Goal: Task Accomplishment & Management: Use online tool/utility

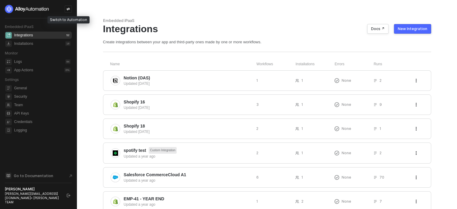
click at [68, 8] on icon "icon-swap" at bounding box center [68, 9] width 4 height 4
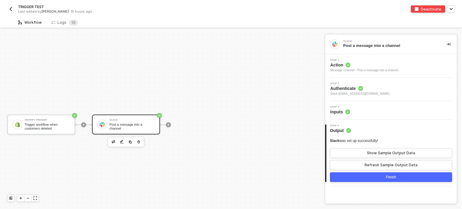
scroll to position [11, 0]
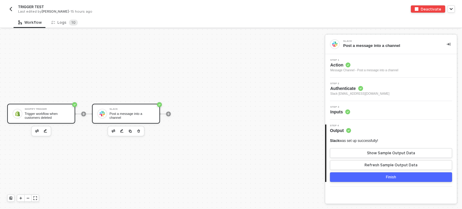
click at [40, 112] on div "Trigger workflow when customers deleted" at bounding box center [47, 116] width 45 height 8
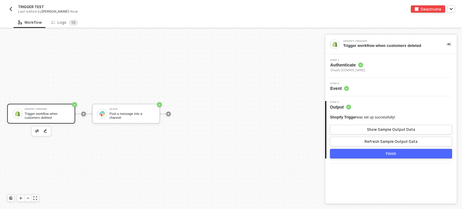
click at [344, 91] on div "Step 2 Event" at bounding box center [391, 87] width 132 height 19
click at [344, 58] on div "Step 1 Authenticate Shopify [DOMAIN_NAME]" at bounding box center [391, 65] width 132 height 23
click at [346, 64] on span "Authenticate" at bounding box center [347, 65] width 35 height 6
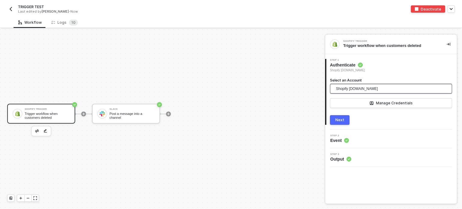
click at [354, 91] on span "Shopify alloy-sandbox.myshopify.com" at bounding box center [357, 88] width 42 height 9
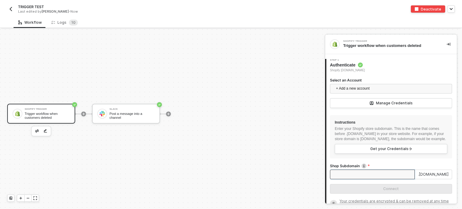
click at [355, 179] on input "Shop Subdomain" at bounding box center [372, 175] width 85 height 10
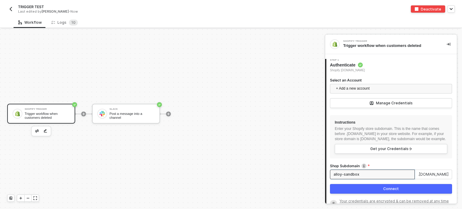
type input "alloy-sandbox"
click at [393, 191] on div "Connect" at bounding box center [391, 188] width 16 height 5
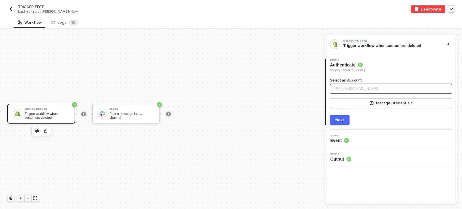
click at [364, 89] on span "Shopify alloy-sandbox.myshopify.com" at bounding box center [357, 88] width 42 height 9
click at [388, 174] on div "Shopify Trigger Trigger workflow when customers deleted 1 Step 1 Authenticate S…" at bounding box center [391, 119] width 132 height 169
click at [340, 121] on div "Next" at bounding box center [339, 120] width 9 height 5
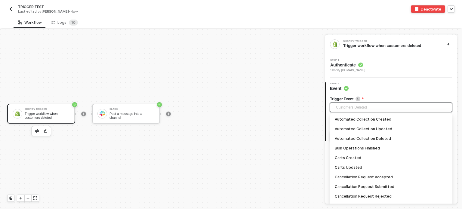
click at [355, 109] on span "Customers Deleted" at bounding box center [392, 107] width 112 height 9
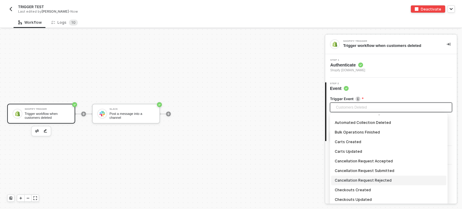
scroll to position [0, 0]
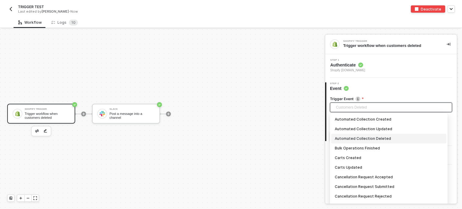
click at [378, 140] on div "Automated Collection Deleted" at bounding box center [388, 138] width 108 height 7
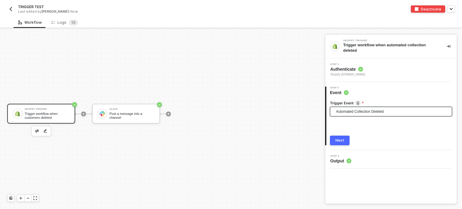
click at [339, 138] on div "Next" at bounding box center [339, 140] width 9 height 5
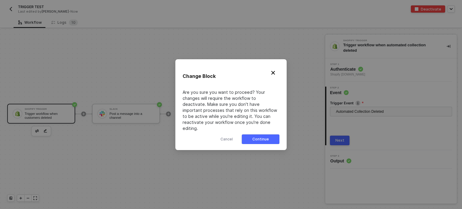
click at [275, 139] on button "Continue" at bounding box center [261, 139] width 38 height 10
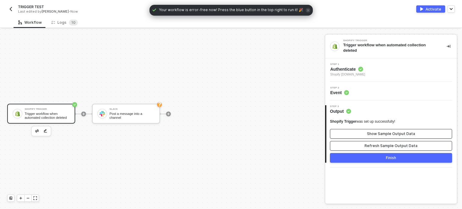
drag, startPoint x: 370, startPoint y: 143, endPoint x: 372, endPoint y: 133, distance: 10.1
click at [370, 143] on div "Refresh Sample Output Data" at bounding box center [390, 145] width 53 height 5
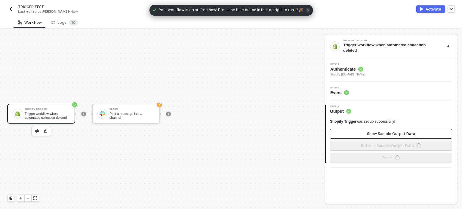
click at [372, 132] on button "Show Sample Output Data" at bounding box center [391, 134] width 122 height 10
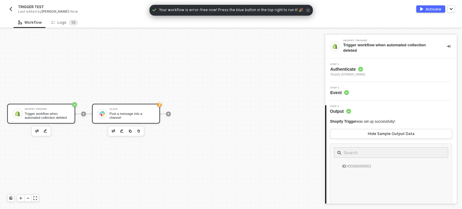
click at [137, 118] on div "Slack Post a message into a channel" at bounding box center [131, 113] width 45 height 11
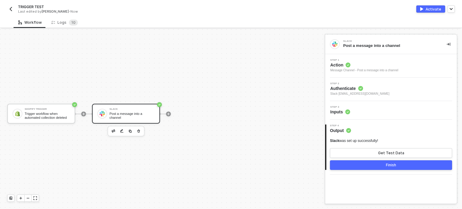
click at [347, 66] on circle at bounding box center [347, 65] width 5 height 5
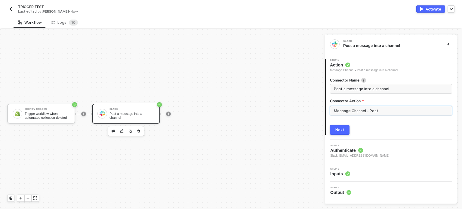
click at [367, 110] on input "Message Channel - Post" at bounding box center [391, 111] width 122 height 10
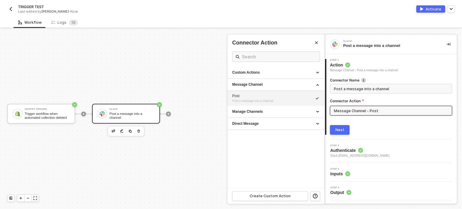
click at [344, 172] on span "Inputs" at bounding box center [340, 174] width 20 height 6
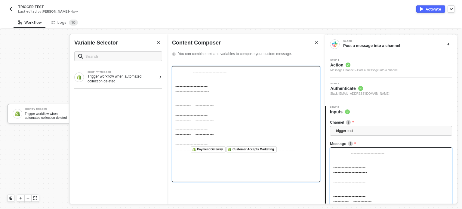
click at [200, 100] on span "------------------------ ----------------------- ------------------------ -----…" at bounding box center [200, 107] width 51 height 77
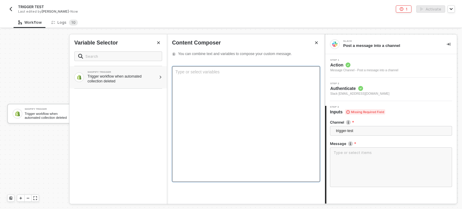
click at [142, 69] on div "SHOPIFY TRIGGER Trigger workflow when automated collection deleted" at bounding box center [117, 77] width 97 height 22
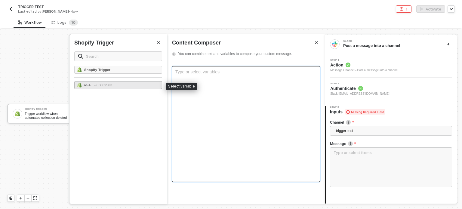
click at [88, 83] on span "- 455980089563" at bounding box center [99, 85] width 25 height 4
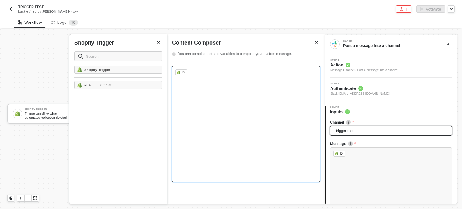
scroll to position [56, 0]
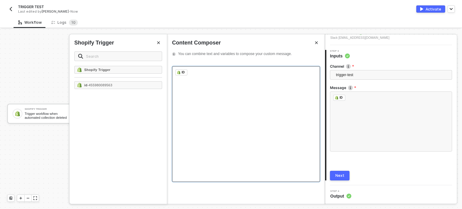
click at [339, 178] on button "Next" at bounding box center [340, 176] width 20 height 10
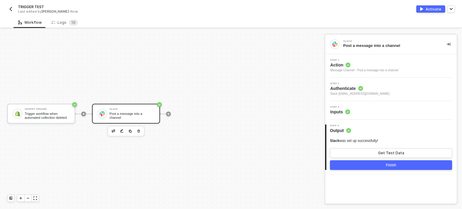
scroll to position [0, 0]
click at [54, 108] on div "Shopify Trigger" at bounding box center [47, 109] width 45 height 2
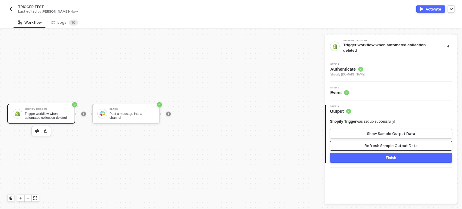
drag, startPoint x: 400, startPoint y: 138, endPoint x: 399, endPoint y: 135, distance: 3.5
click at [400, 141] on button "Refresh Sample Output Data" at bounding box center [391, 146] width 122 height 10
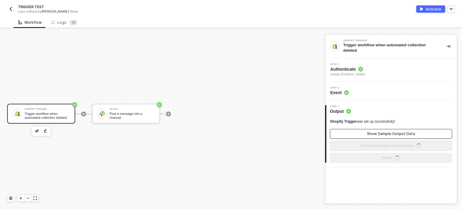
click at [396, 131] on div "Show Sample Output Data" at bounding box center [391, 133] width 48 height 5
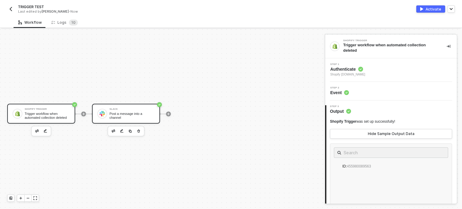
click at [121, 118] on div "Slack Post a message into a channel" at bounding box center [131, 113] width 45 height 11
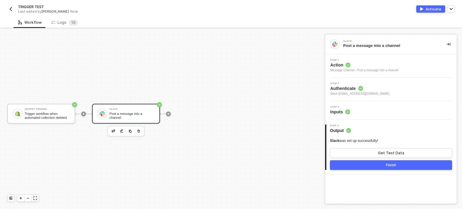
click at [345, 111] on circle at bounding box center [347, 112] width 5 height 5
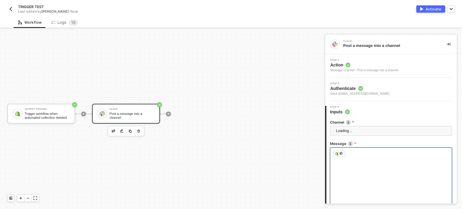
scroll to position [56, 0]
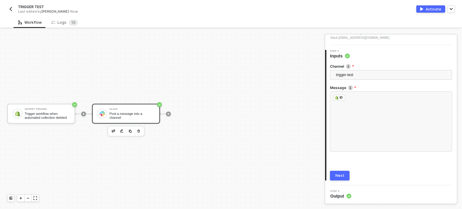
click at [346, 176] on button "Next" at bounding box center [340, 176] width 20 height 10
click at [429, 8] on div "Activate" at bounding box center [433, 9] width 16 height 5
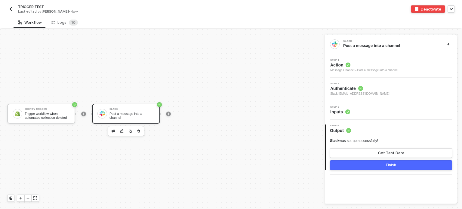
scroll to position [0, 0]
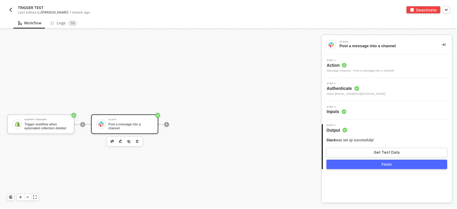
scroll to position [11, 0]
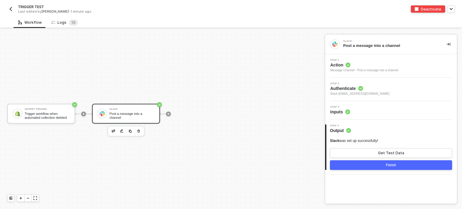
drag, startPoint x: 69, startPoint y: 20, endPoint x: 97, endPoint y: 10, distance: 29.9
click at [69, 20] on sup "1 0" at bounding box center [73, 23] width 9 height 6
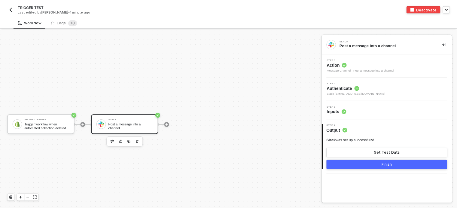
scroll to position [11, 0]
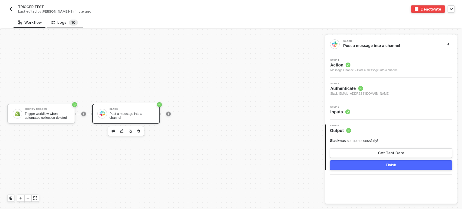
click at [73, 24] on span "0" at bounding box center [74, 22] width 2 height 5
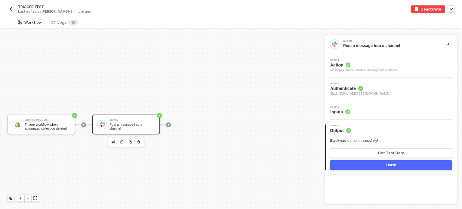
scroll to position [11, 0]
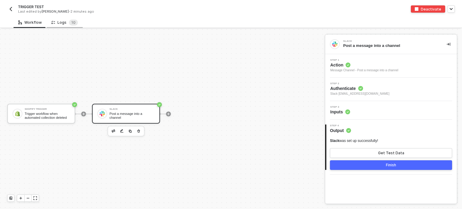
click at [72, 26] on div "Logs 1 0" at bounding box center [65, 22] width 36 height 11
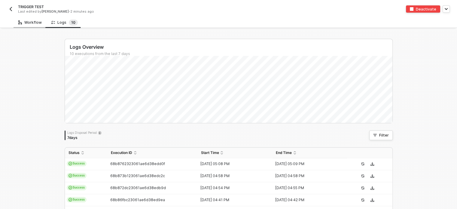
click at [32, 19] on div "Workflow" at bounding box center [30, 22] width 33 height 11
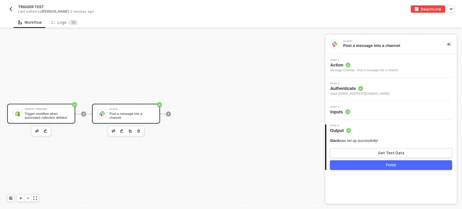
click at [53, 118] on div "Trigger workflow when automated collection deleted" at bounding box center [47, 116] width 45 height 8
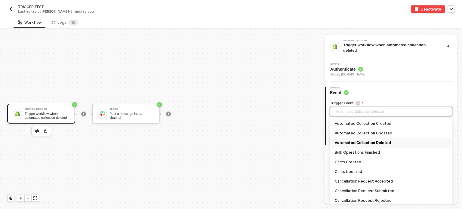
click at [375, 108] on span "Automated Collection Deleted" at bounding box center [392, 111] width 112 height 9
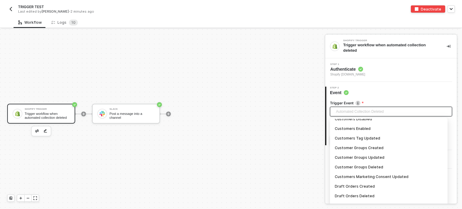
scroll to position [150, 0]
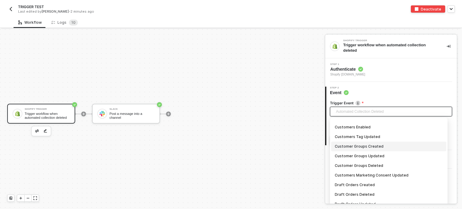
click at [362, 148] on div "Customer Groups Created" at bounding box center [388, 146] width 108 height 7
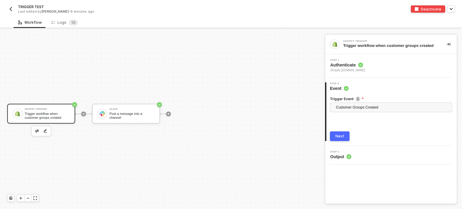
click at [346, 139] on button "Next" at bounding box center [340, 136] width 20 height 10
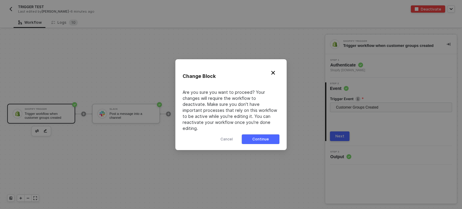
click at [258, 137] on div "Continue" at bounding box center [260, 139] width 17 height 5
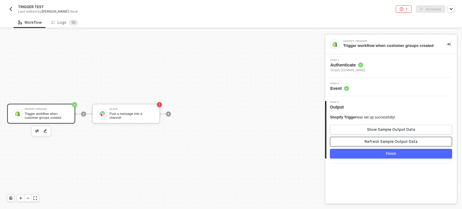
click at [372, 140] on div "Refresh Sample Output Data" at bounding box center [390, 141] width 53 height 5
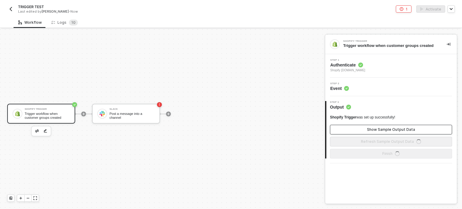
click at [376, 126] on button "Show Sample Output Data" at bounding box center [391, 130] width 122 height 10
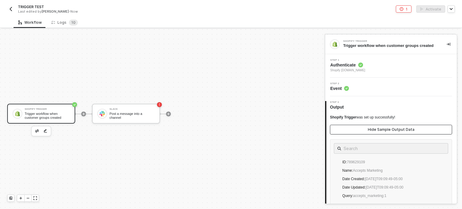
click at [376, 126] on button "Hide Sample Output Data" at bounding box center [391, 130] width 122 height 10
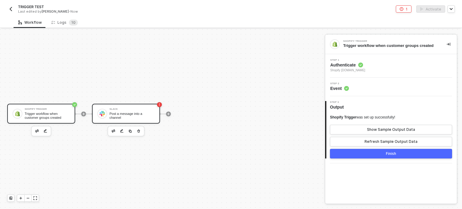
click at [140, 115] on div "Post a message into a channel" at bounding box center [131, 116] width 45 height 8
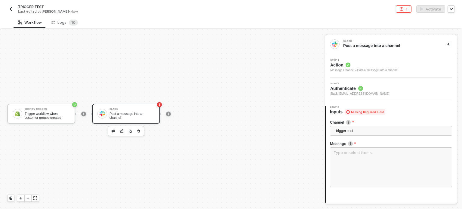
drag, startPoint x: 353, startPoint y: 155, endPoint x: 350, endPoint y: 141, distance: 14.7
click at [354, 155] on textarea at bounding box center [391, 167] width 122 height 40
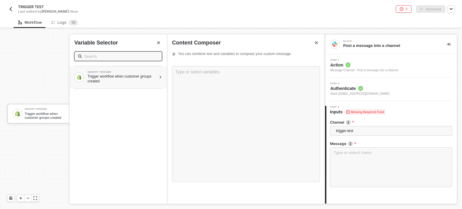
click at [91, 75] on div "Trigger workflow when customer groups created" at bounding box center [121, 79] width 69 height 10
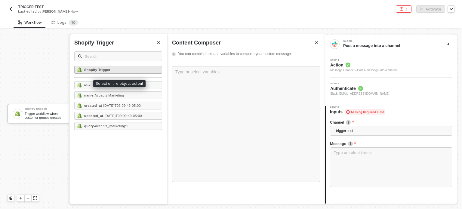
click at [93, 69] on strong "Shopify Trigger" at bounding box center [97, 70] width 26 height 4
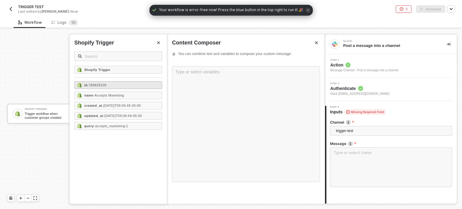
click at [110, 87] on div "id - 789629109" at bounding box center [118, 85] width 88 height 8
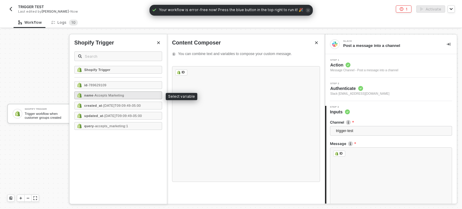
click at [109, 98] on div "name - Accepts Marketing" at bounding box center [118, 95] width 88 height 8
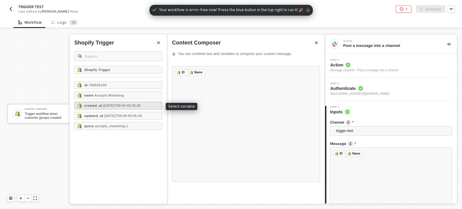
click at [108, 108] on div "created_at - 2023-01-26T09:09:49-05:00" at bounding box center [118, 106] width 88 height 8
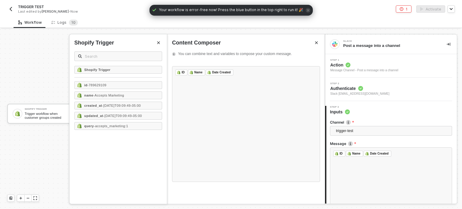
drag, startPoint x: 107, startPoint y: 116, endPoint x: 106, endPoint y: 120, distance: 4.4
click at [107, 117] on div "updated_at - 2023-01-26T09:09:49-05:00" at bounding box center [118, 116] width 88 height 8
click at [102, 130] on div "Shopify Trigger id - 789629109 name - Accepts Marketing created_at - 2023-01-26…" at bounding box center [117, 135] width 97 height 138
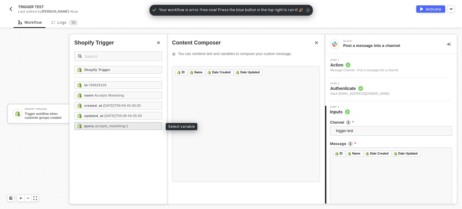
click at [105, 126] on span "- accepts_marketing:1" at bounding box center [111, 126] width 34 height 4
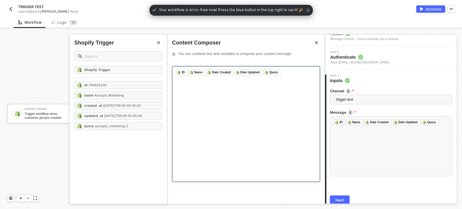
scroll to position [56, 0]
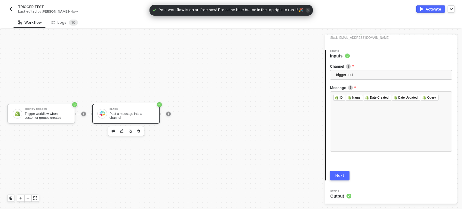
drag, startPoint x: 344, startPoint y: 179, endPoint x: 350, endPoint y: 174, distance: 7.5
click at [345, 178] on button "Next" at bounding box center [340, 176] width 20 height 10
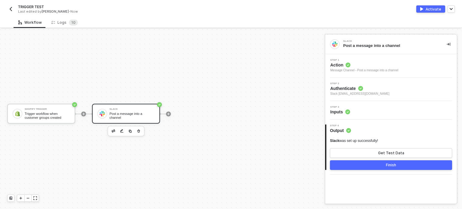
scroll to position [0, 0]
drag, startPoint x: 379, startPoint y: 152, endPoint x: 412, endPoint y: 93, distance: 68.1
click at [379, 151] on div "Get Test Data" at bounding box center [391, 153] width 26 height 5
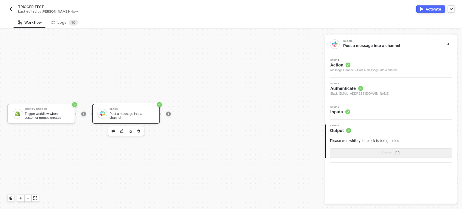
click at [430, 10] on div "Activate" at bounding box center [433, 9] width 16 height 5
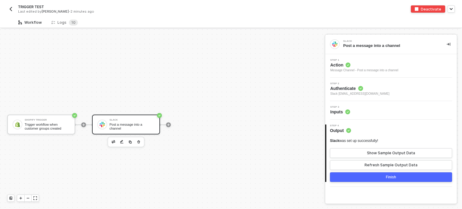
scroll to position [11, 0]
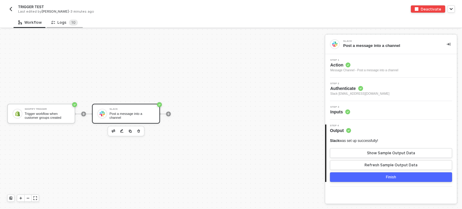
click at [66, 19] on div "Logs 1 0" at bounding box center [65, 22] width 36 height 11
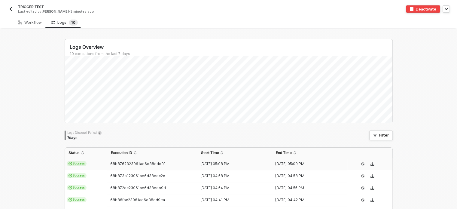
click at [241, 167] on td "[DATE] 05:08 PM" at bounding box center [234, 164] width 75 height 12
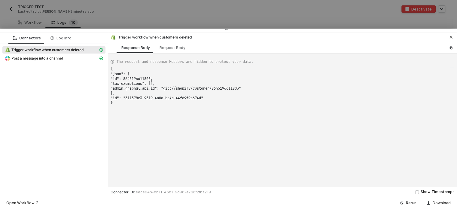
type textarea "{ "json": { "id": 8645196611803, "tax_exemptions": [], "admin_graphql_api_id": …"
click at [58, 20] on div at bounding box center [228, 104] width 457 height 209
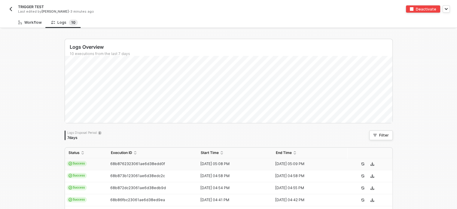
click at [32, 24] on div "Workflow" at bounding box center [29, 22] width 23 height 5
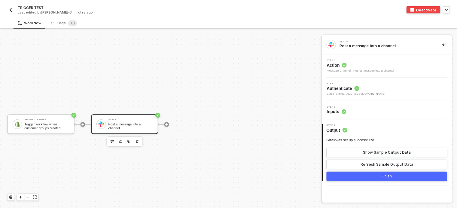
scroll to position [11, 0]
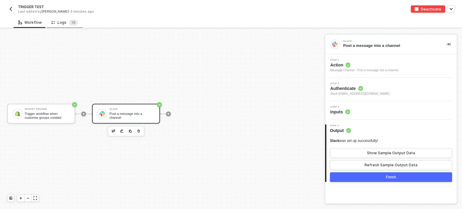
click at [71, 26] on div "Logs 1 0" at bounding box center [65, 22] width 36 height 11
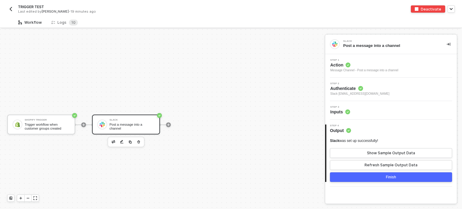
scroll to position [11, 0]
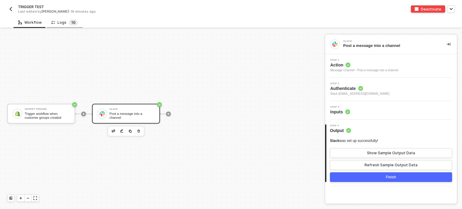
click at [71, 24] on span "1" at bounding box center [72, 22] width 2 height 5
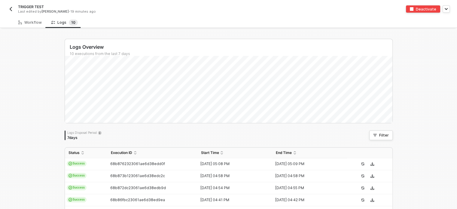
click at [52, 43] on div "Logs Overview 10 executions from the last 7 days Wed 3 Success 10 Failure 0 Log…" at bounding box center [228, 167] width 457 height 276
click at [36, 22] on div "Workflow" at bounding box center [29, 22] width 23 height 5
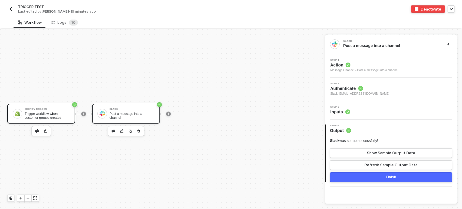
click at [38, 114] on div "Trigger workflow when customer groups created" at bounding box center [47, 116] width 45 height 8
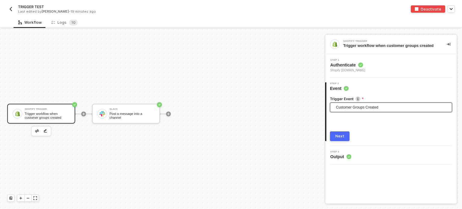
click at [375, 108] on span "Customer Groups Created" at bounding box center [392, 107] width 112 height 9
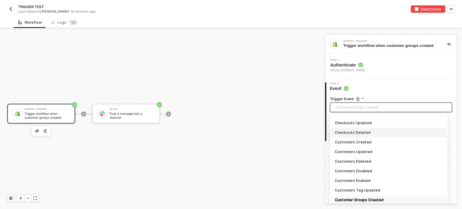
scroll to position [153, 0]
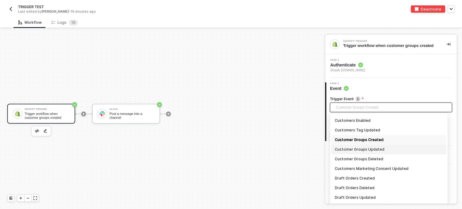
click at [371, 150] on div "Customer Groups Updated" at bounding box center [388, 149] width 108 height 7
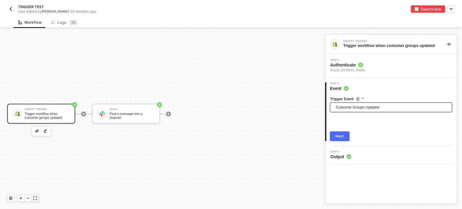
click at [340, 137] on div "Next" at bounding box center [339, 136] width 9 height 5
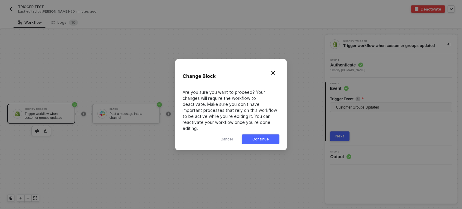
click at [269, 134] on button "Continue" at bounding box center [261, 139] width 38 height 10
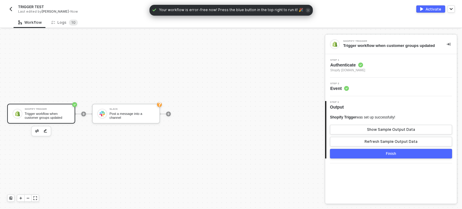
click at [372, 136] on div "Shopify Trigger was set up successfully! Show Sample Output Data Refresh Sample…" at bounding box center [391, 131] width 122 height 32
click at [372, 139] on button "Refresh Sample Output Data" at bounding box center [391, 142] width 122 height 10
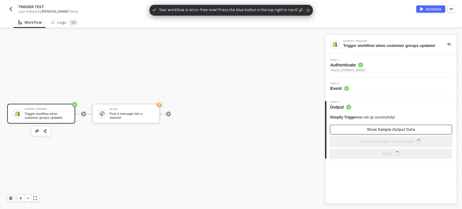
click at [375, 129] on div "Show Sample Output Data" at bounding box center [391, 129] width 48 height 5
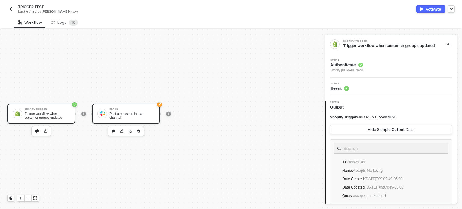
click at [144, 118] on div "Slack Post a message into a channel" at bounding box center [131, 113] width 45 height 11
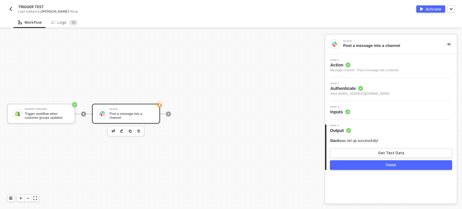
click at [343, 111] on span "Inputs" at bounding box center [340, 112] width 20 height 6
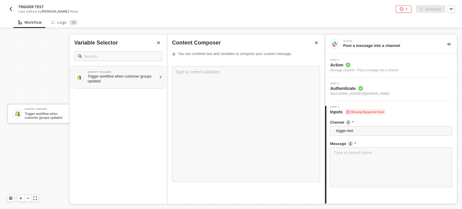
click at [159, 78] on div at bounding box center [160, 77] width 3 height 4
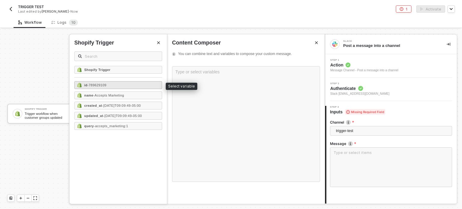
click at [120, 87] on div "id - 789629109" at bounding box center [118, 85] width 88 height 8
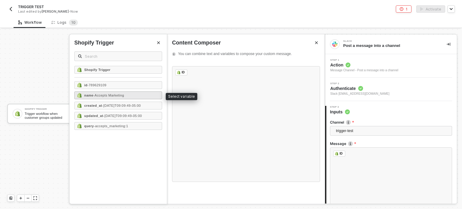
click at [122, 97] on div "name - Accepts Marketing" at bounding box center [118, 95] width 88 height 8
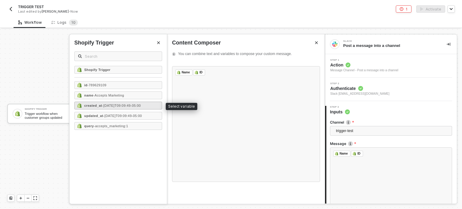
click at [119, 105] on span "- [DATE]T09:09:49-05:00" at bounding box center [121, 106] width 39 height 4
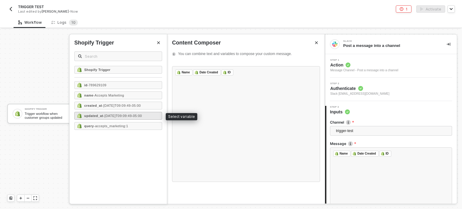
click at [118, 117] on span "- [DATE]T09:09:49-05:00" at bounding box center [122, 116] width 39 height 4
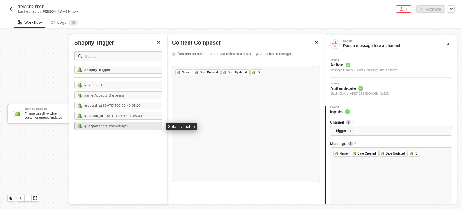
click at [113, 128] on div "query - accepts_marketing:1" at bounding box center [118, 126] width 88 height 8
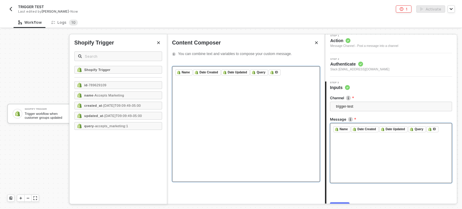
scroll to position [56, 0]
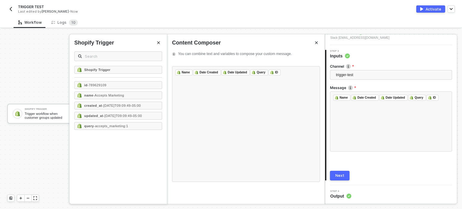
click at [338, 173] on div "Next" at bounding box center [339, 175] width 9 height 5
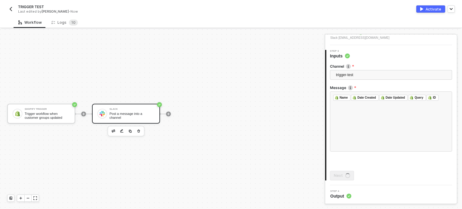
scroll to position [0, 0]
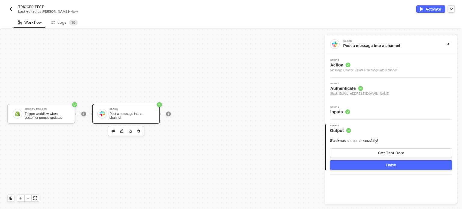
click at [426, 8] on button "Activate" at bounding box center [430, 8] width 29 height 7
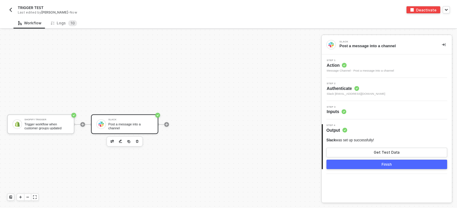
scroll to position [11, 0]
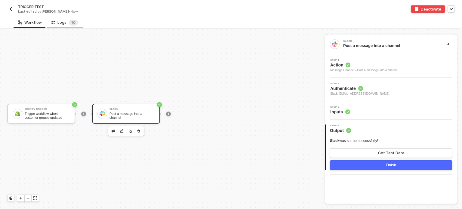
click at [60, 21] on div "Logs 1 0" at bounding box center [64, 23] width 26 height 6
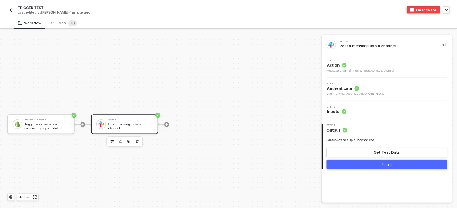
scroll to position [11, 0]
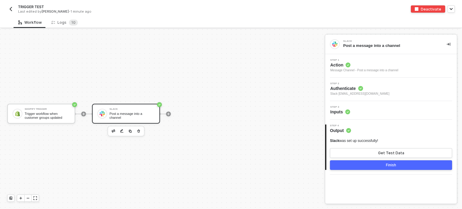
click at [66, 29] on div "Workflow Logs 1 0 Shopify Trigger Trigger workflow when customer groups updated…" at bounding box center [231, 113] width 462 height 192
click at [69, 23] on sup "1 0" at bounding box center [73, 23] width 9 height 6
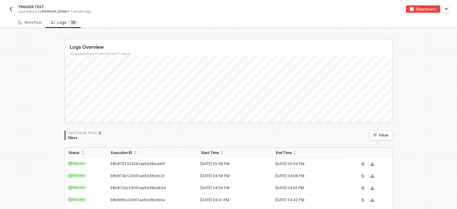
click at [47, 95] on div "Logs Overview 10 executions from the last 7 days Thu 28 Success 0 Failure 0 Log…" at bounding box center [228, 167] width 457 height 276
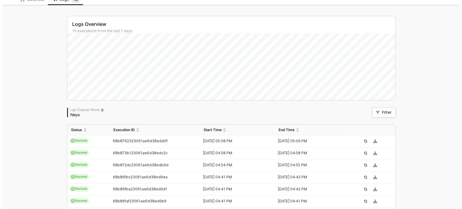
scroll to position [0, 0]
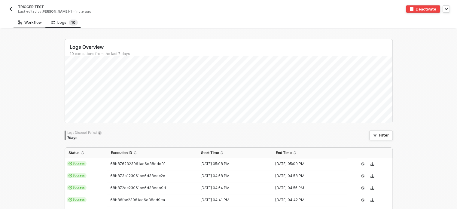
click at [36, 26] on div "Workflow" at bounding box center [30, 22] width 33 height 11
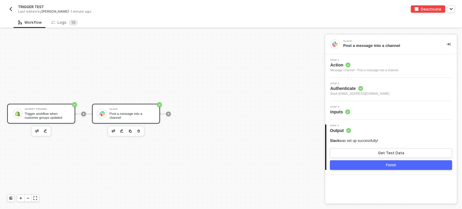
click at [64, 110] on div "Shopify Trigger Trigger workflow when customer groups updated" at bounding box center [47, 113] width 45 height 11
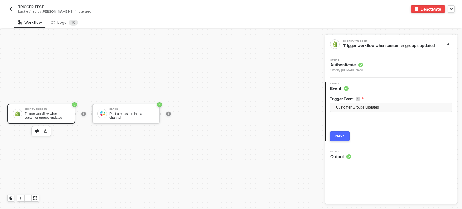
click at [357, 102] on div "Trigger Event" at bounding box center [391, 99] width 122 height 6
click at [357, 106] on span "Customer Groups Updated" at bounding box center [392, 107] width 112 height 9
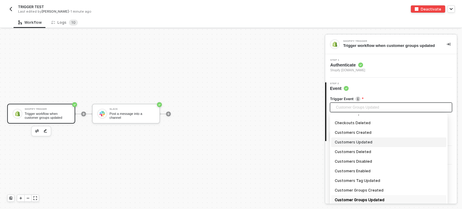
scroll to position [162, 0]
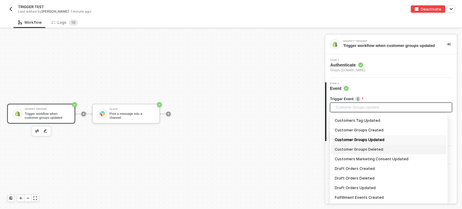
click at [372, 149] on div "Customer Groups Deleted" at bounding box center [388, 149] width 108 height 7
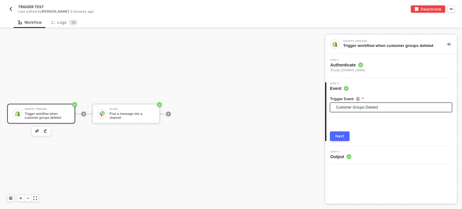
click at [344, 139] on button "Next" at bounding box center [340, 136] width 20 height 10
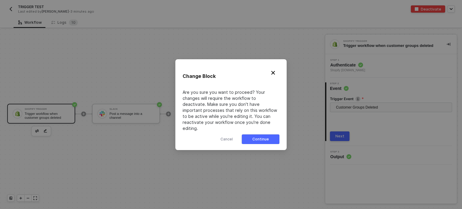
click at [261, 137] on div "Continue" at bounding box center [260, 139] width 17 height 5
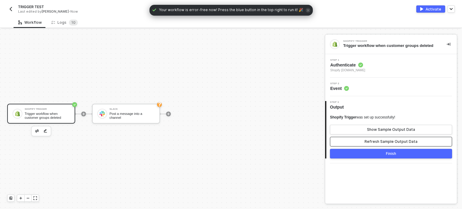
click at [377, 138] on button "Refresh Sample Output Data" at bounding box center [391, 142] width 122 height 10
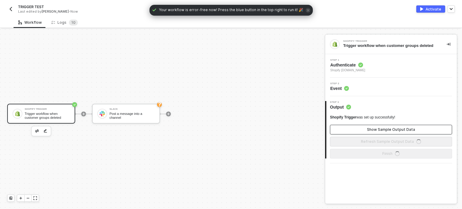
click at [379, 126] on button "Show Sample Output Data" at bounding box center [391, 130] width 122 height 10
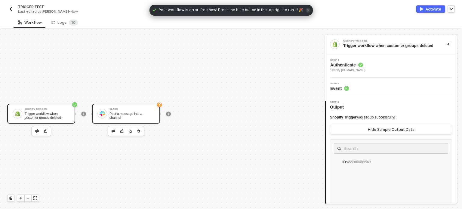
click at [143, 114] on div "Post a message into a channel" at bounding box center [131, 116] width 45 height 8
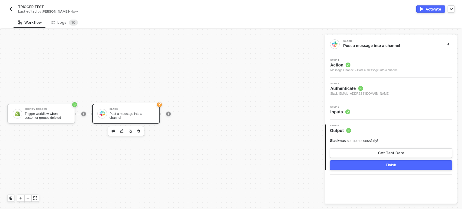
click at [357, 112] on div "Step 3 Inputs" at bounding box center [391, 110] width 130 height 9
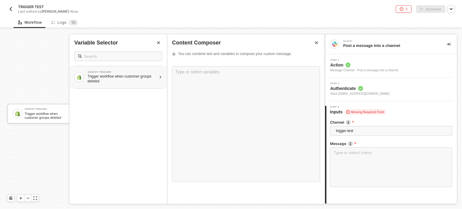
click at [133, 82] on div "Trigger workflow when customer groups deleted" at bounding box center [121, 79] width 69 height 10
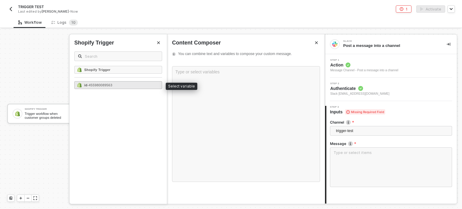
click at [112, 84] on span "- 455980089563" at bounding box center [99, 85] width 25 height 4
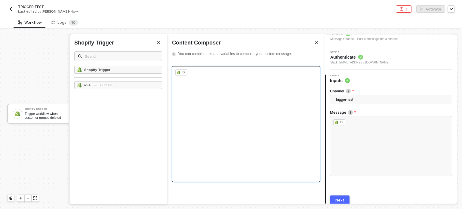
scroll to position [56, 0]
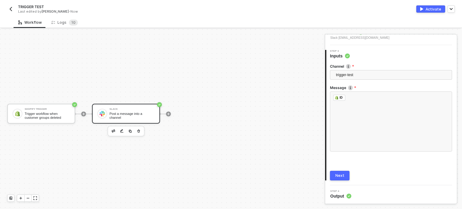
click at [341, 175] on div "Next" at bounding box center [339, 175] width 9 height 5
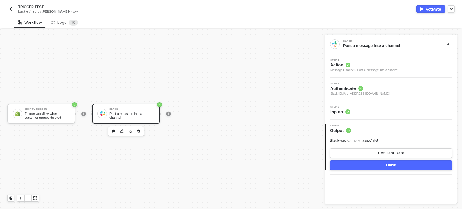
scroll to position [0, 0]
click at [429, 9] on div "Activate" at bounding box center [433, 9] width 16 height 5
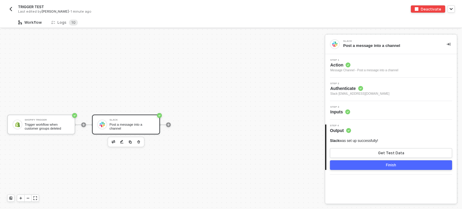
scroll to position [11, 0]
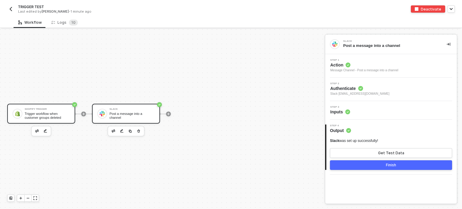
click at [56, 113] on div "Trigger workflow when customer groups deleted" at bounding box center [47, 116] width 45 height 8
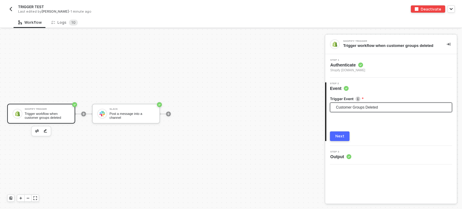
click at [376, 108] on span "Customer Groups Deleted" at bounding box center [392, 107] width 112 height 9
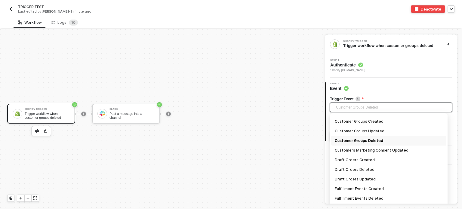
scroll to position [172, 0]
click at [366, 151] on div "Customers Marketing Consent Updated" at bounding box center [388, 149] width 108 height 7
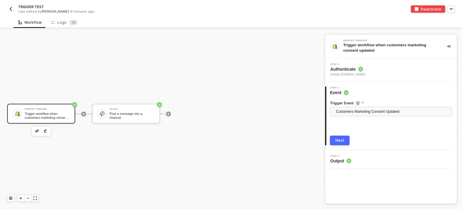
click at [335, 137] on button "Next" at bounding box center [340, 141] width 20 height 10
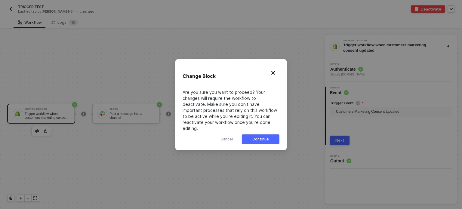
click at [264, 137] on div "Continue" at bounding box center [260, 139] width 17 height 5
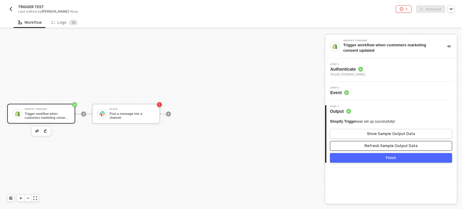
click at [391, 144] on div "Refresh Sample Output Data" at bounding box center [390, 145] width 53 height 5
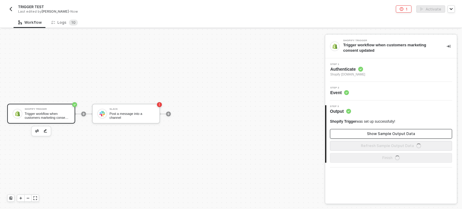
click at [395, 134] on div "Show Sample Output Data" at bounding box center [391, 133] width 48 height 5
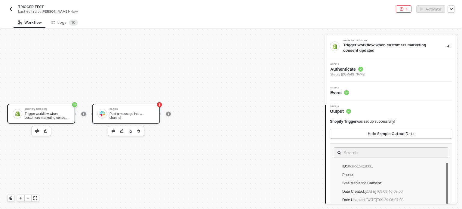
click at [142, 115] on div "Post a message into a channel" at bounding box center [131, 116] width 45 height 8
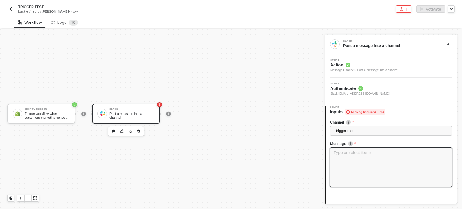
click at [348, 165] on textarea at bounding box center [391, 167] width 122 height 40
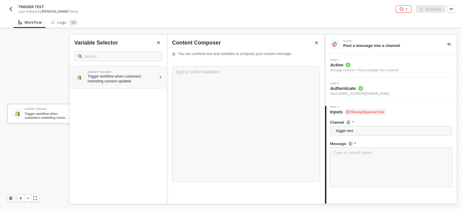
click at [146, 77] on div "Trigger workflow when customers marketing consent updated" at bounding box center [121, 79] width 69 height 10
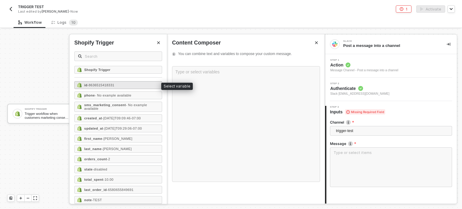
click at [109, 84] on span "- 8636515418331" at bounding box center [100, 85] width 27 height 4
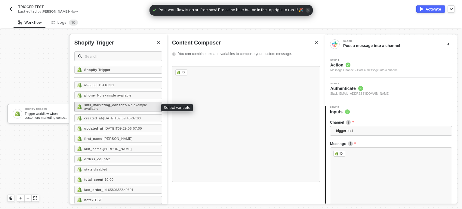
click at [105, 103] on strong "sms_marketing_consent" at bounding box center [104, 105] width 41 height 4
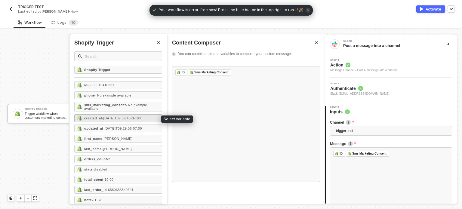
click at [105, 117] on span "- 2025-08-29T09:09:46-07:00" at bounding box center [121, 118] width 39 height 4
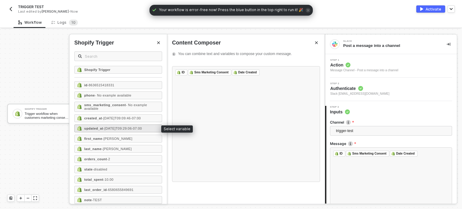
click at [97, 131] on div "updated_at - 2025-09-01T09:29:06-07:00" at bounding box center [118, 128] width 88 height 8
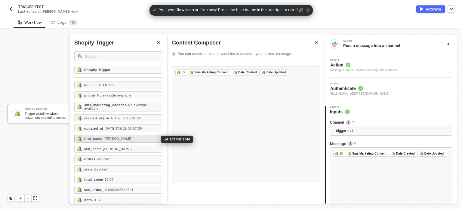
click at [96, 138] on strong "first_name" at bounding box center [93, 139] width 18 height 4
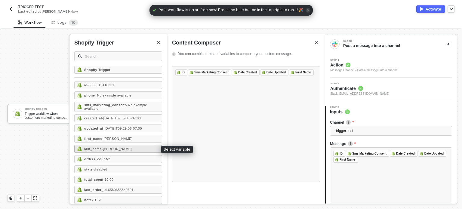
click at [96, 145] on div "last_name - HANNA" at bounding box center [118, 149] width 88 height 8
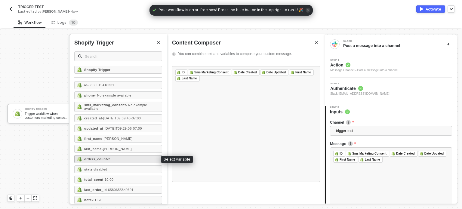
click at [104, 158] on strong "orders_count" at bounding box center [95, 159] width 23 height 4
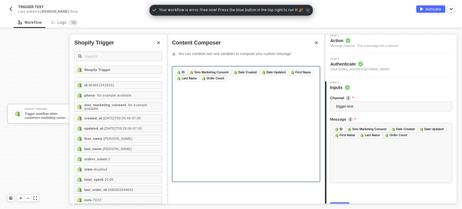
scroll to position [56, 0]
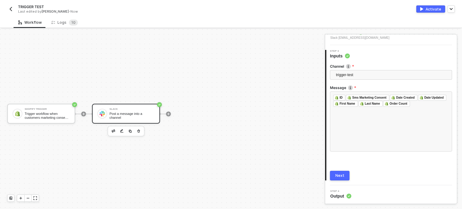
click at [339, 174] on div "Next" at bounding box center [339, 175] width 9 height 5
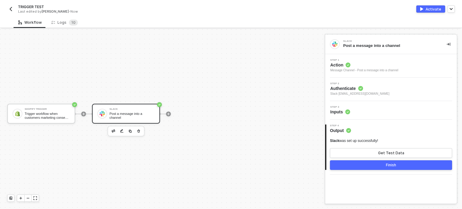
scroll to position [0, 0]
click at [436, 10] on div "Activate" at bounding box center [433, 9] width 16 height 5
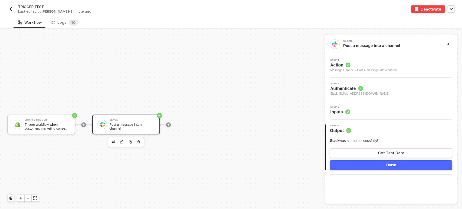
scroll to position [11, 0]
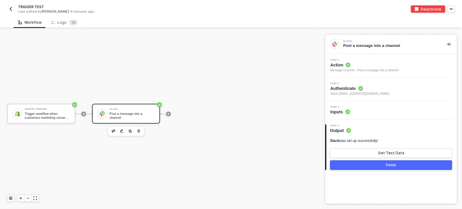
click at [429, 2] on div "TRIGGER TEST Last edited by Hanna Grace Ercilla - 6 minutes ago Deactivate" at bounding box center [230, 8] width 447 height 17
click at [429, 7] on div "Deactivate" at bounding box center [430, 9] width 20 height 5
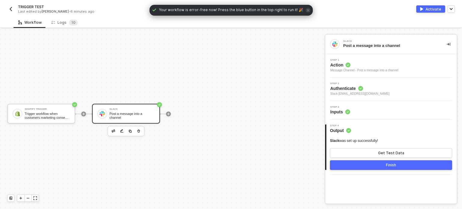
click at [10, 7] on img "button" at bounding box center [10, 9] width 5 height 5
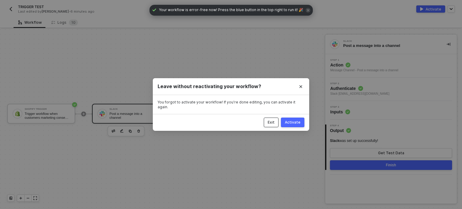
click at [276, 119] on button "Exit" at bounding box center [271, 123] width 15 height 10
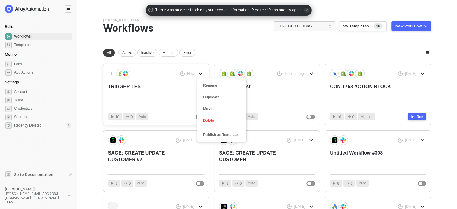
click at [201, 72] on icon "icon-arrow-down" at bounding box center [201, 74] width 4 height 4
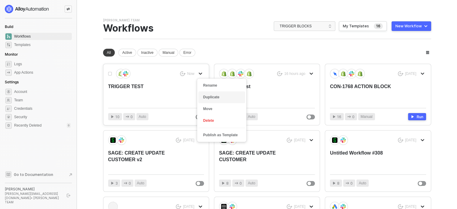
click at [208, 96] on div "Duplicate" at bounding box center [221, 97] width 37 height 6
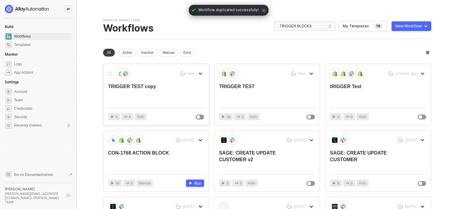
click at [127, 90] on div "TRIGGER TEST copy" at bounding box center [146, 93] width 77 height 20
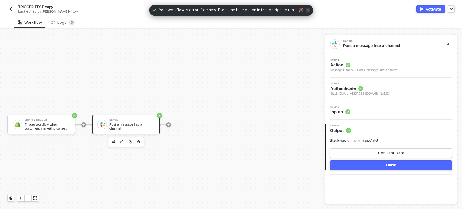
scroll to position [11, 0]
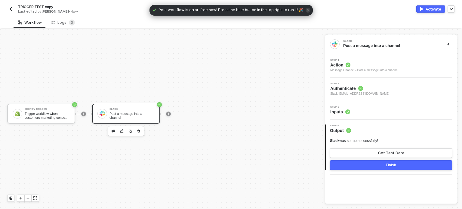
click at [44, 10] on span "[PERSON_NAME]" at bounding box center [54, 11] width 27 height 4
click at [49, 6] on span "TRIGGER TEST copy" at bounding box center [35, 6] width 35 height 5
click at [54, 7] on input "TRIGGER TEST copy" at bounding box center [69, 6] width 102 height 7
type input "TRIGGER TEST v2"
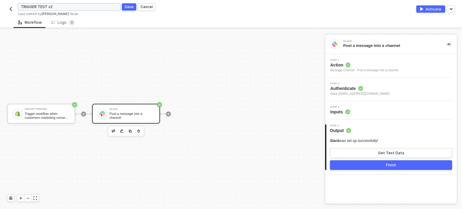
click button "Save" at bounding box center [129, 6] width 14 height 7
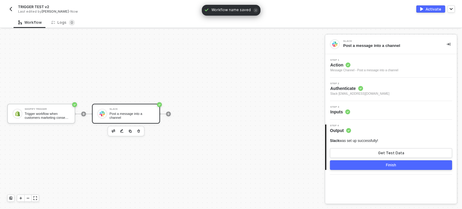
click at [431, 5] on button "Activate" at bounding box center [430, 8] width 29 height 7
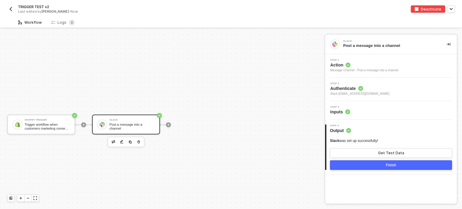
scroll to position [11, 0]
